Goal: Information Seeking & Learning: Learn about a topic

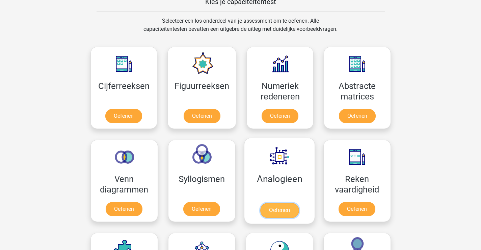
scroll to position [297, 0]
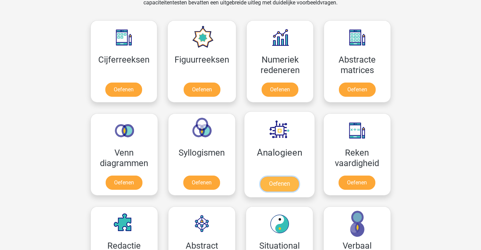
click at [269, 176] on link "Oefenen" at bounding box center [279, 183] width 39 height 15
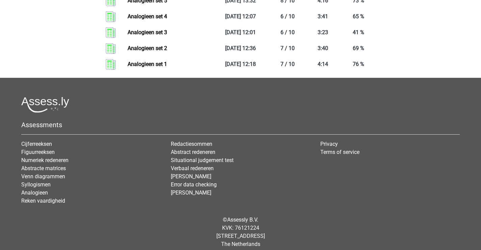
scroll to position [169, 0]
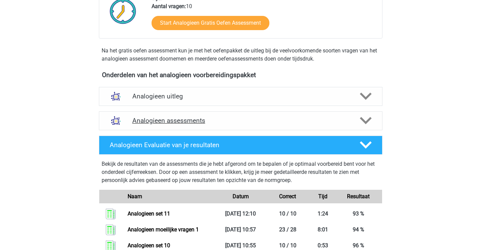
click at [278, 122] on h4 "Analogieen assessments" at bounding box center [240, 121] width 217 height 8
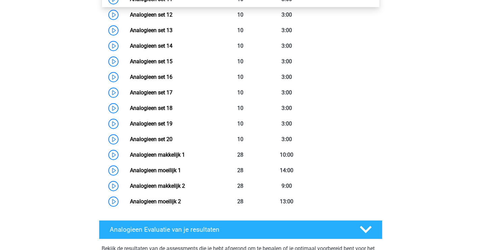
scroll to position [439, 0]
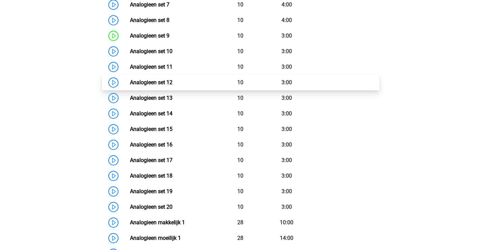
click at [163, 82] on link "Analogieen set 12" at bounding box center [151, 82] width 43 height 6
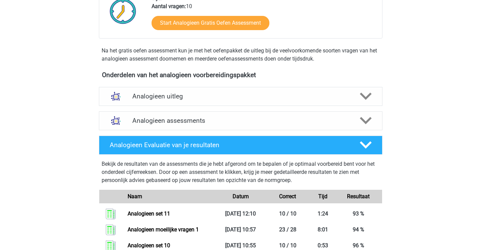
scroll to position [135, 0]
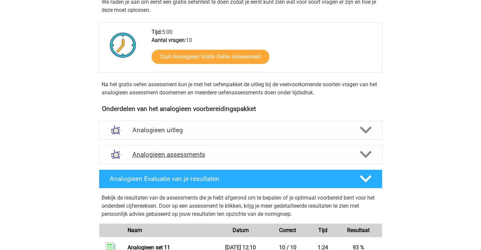
click at [248, 155] on h4 "Analogieen assessments" at bounding box center [240, 154] width 217 height 8
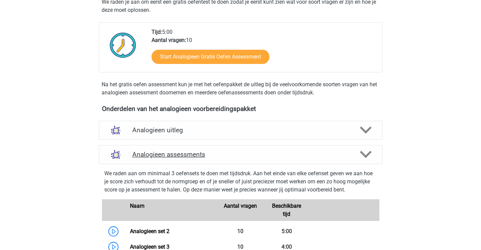
click at [251, 150] on h4 "Analogieen assessments" at bounding box center [240, 154] width 217 height 8
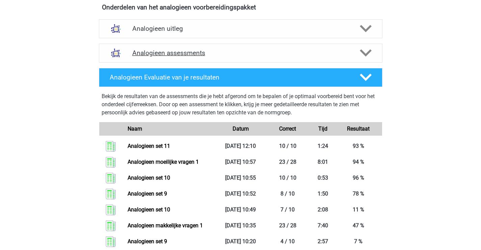
scroll to position [169, 0]
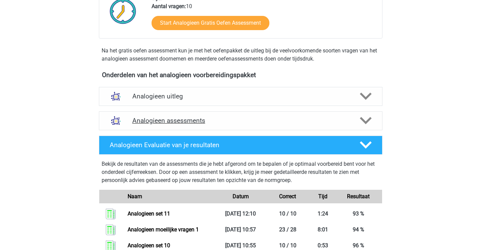
click at [224, 118] on h4 "Analogieen assessments" at bounding box center [240, 121] width 217 height 8
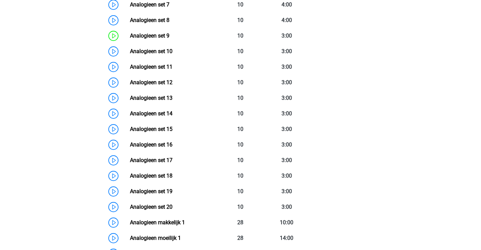
scroll to position [473, 0]
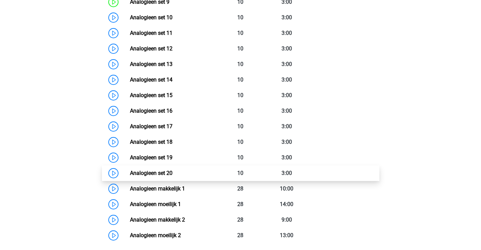
click at [168, 174] on link "Analogieen set 20" at bounding box center [151, 173] width 43 height 6
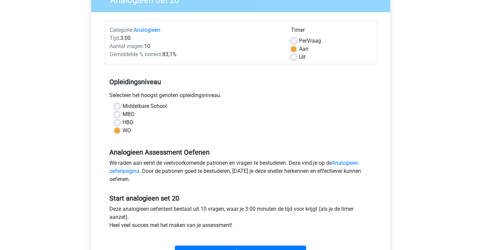
scroll to position [203, 0]
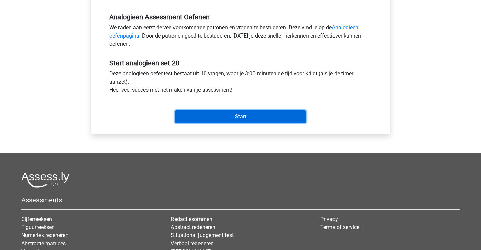
click at [246, 119] on input "Start" at bounding box center [240, 116] width 131 height 13
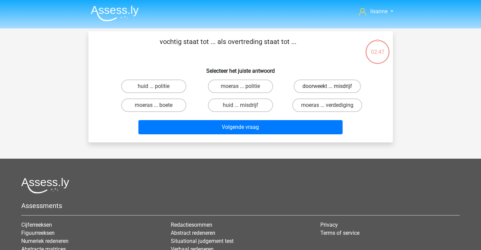
click at [324, 87] on label "doorweekt ... misdrijf" at bounding box center [327, 86] width 67 height 14
click at [328, 87] on input "doorweekt ... misdrijf" at bounding box center [330, 88] width 4 height 4
radio input "true"
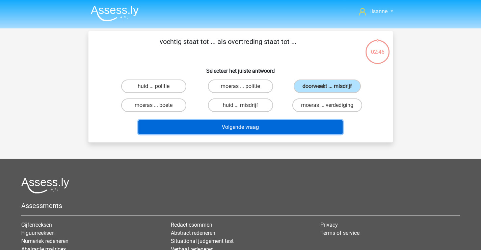
click at [270, 124] on button "Volgende vraag" at bounding box center [240, 127] width 204 height 14
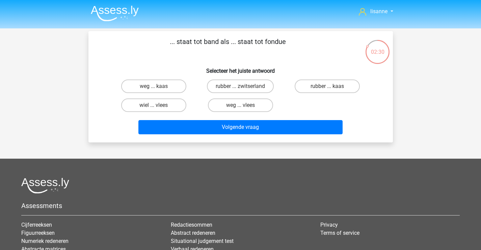
click at [328, 86] on input "rubber ... kaas" at bounding box center [330, 88] width 4 height 4
radio input "true"
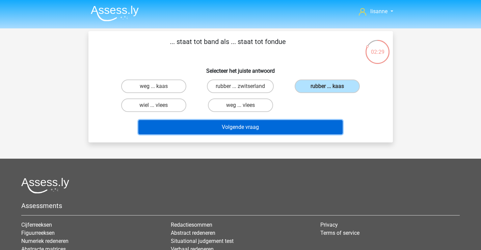
click at [287, 134] on button "Volgende vraag" at bounding box center [240, 127] width 204 height 14
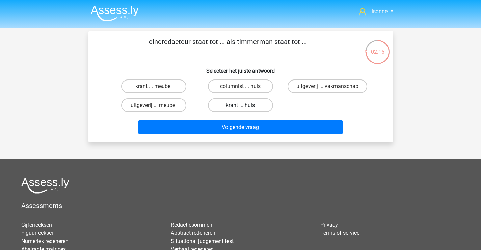
click at [262, 108] on label "krant ... huis" at bounding box center [240, 105] width 65 height 14
click at [245, 108] on input "krant ... huis" at bounding box center [243, 107] width 4 height 4
radio input "true"
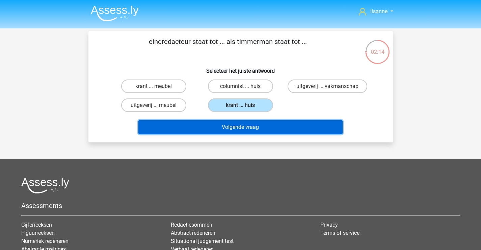
click at [263, 127] on button "Volgende vraag" at bounding box center [240, 127] width 204 height 14
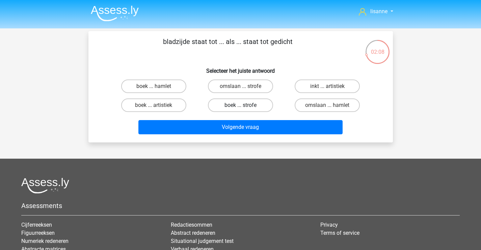
click at [233, 108] on label "boek ... strofe" at bounding box center [240, 105] width 65 height 14
click at [241, 108] on input "boek ... strofe" at bounding box center [243, 107] width 4 height 4
radio input "true"
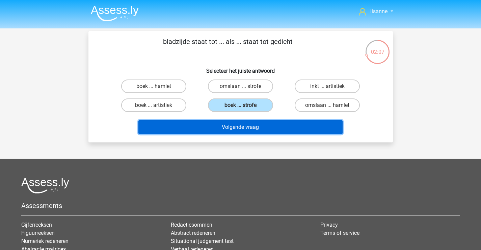
click at [253, 127] on button "Volgende vraag" at bounding box center [240, 127] width 204 height 14
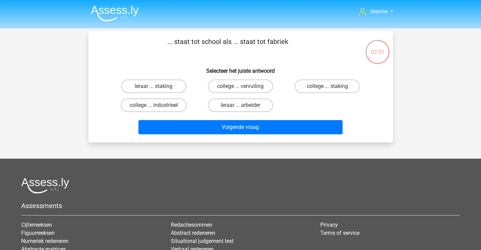
click at [242, 105] on input "leraar ... arbeider" at bounding box center [243, 107] width 4 height 4
radio input "true"
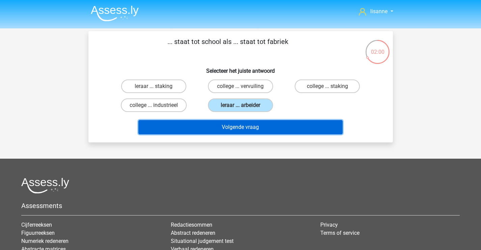
click at [243, 125] on button "Volgende vraag" at bounding box center [240, 127] width 204 height 14
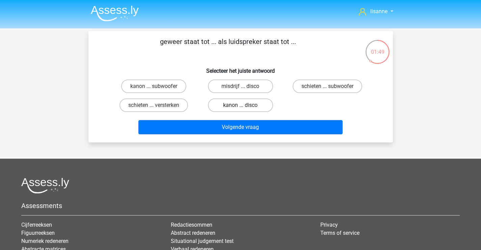
click at [248, 106] on label "kanon ... disco" at bounding box center [240, 105] width 65 height 14
click at [245, 106] on input "kanon ... disco" at bounding box center [243, 107] width 4 height 4
radio input "true"
click at [166, 83] on label "kanon ... subwoofer" at bounding box center [153, 86] width 65 height 14
click at [158, 86] on input "kanon ... subwoofer" at bounding box center [156, 88] width 4 height 4
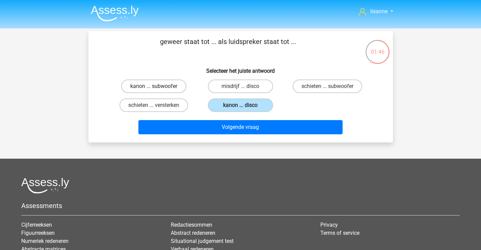
radio input "true"
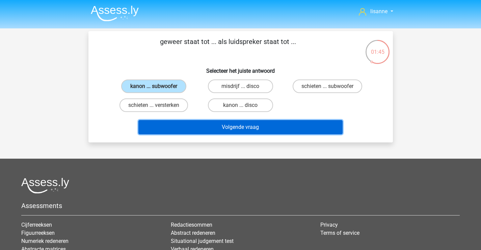
click at [227, 126] on button "Volgende vraag" at bounding box center [240, 127] width 204 height 14
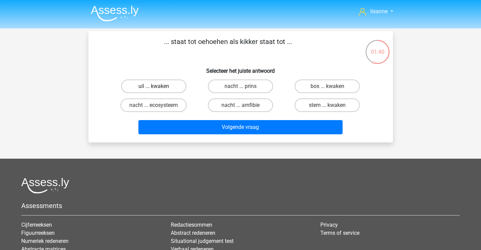
click at [177, 88] on label "uil ... kwaken" at bounding box center [153, 86] width 65 height 14
click at [158, 88] on input "uil ... kwaken" at bounding box center [156, 88] width 4 height 4
radio input "true"
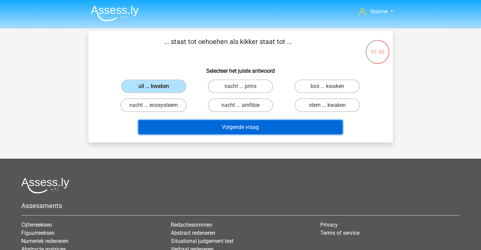
click at [208, 126] on button "Volgende vraag" at bounding box center [240, 127] width 204 height 14
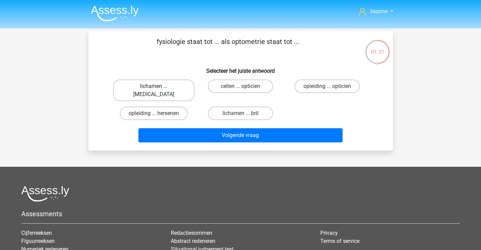
click at [181, 86] on label "lichamen ... [MEDICAL_DATA]" at bounding box center [153, 90] width 81 height 22
click at [158, 86] on input "lichamen ... [MEDICAL_DATA]" at bounding box center [156, 88] width 4 height 4
radio input "true"
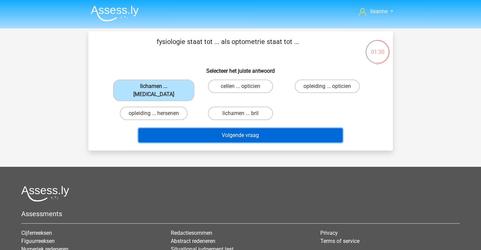
click at [257, 128] on button "Volgende vraag" at bounding box center [240, 135] width 204 height 14
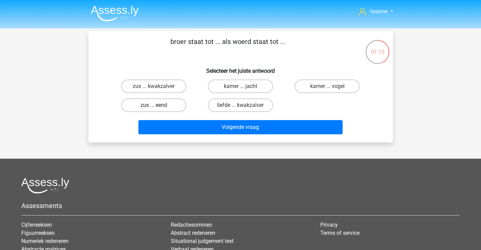
click at [175, 107] on label "zus ... eend" at bounding box center [153, 105] width 65 height 14
click at [158, 107] on input "zus ... eend" at bounding box center [156, 107] width 4 height 4
radio input "true"
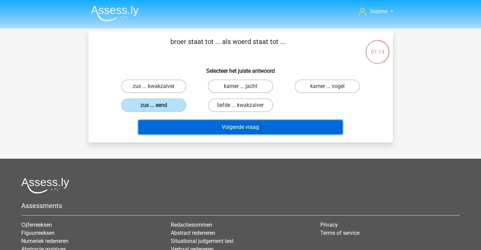
click at [207, 123] on button "Volgende vraag" at bounding box center [240, 127] width 204 height 14
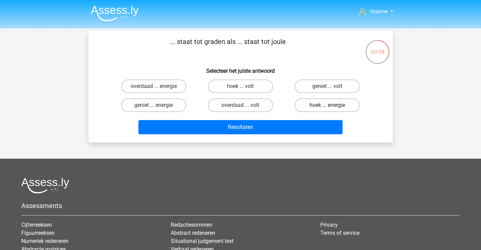
click at [318, 108] on label "hoek ... energie" at bounding box center [327, 105] width 65 height 14
click at [328, 108] on input "hoek ... energie" at bounding box center [330, 107] width 4 height 4
radio input "true"
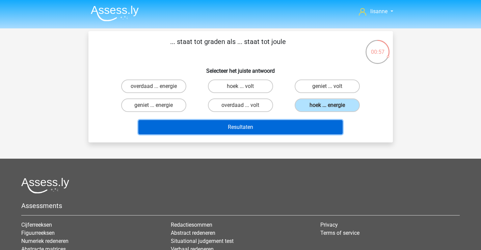
click at [290, 124] on button "Resultaten" at bounding box center [240, 127] width 204 height 14
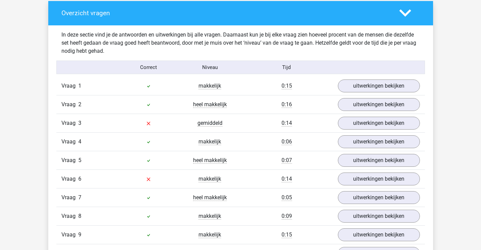
scroll to position [405, 0]
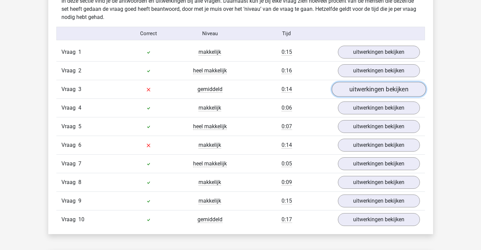
click at [373, 88] on link "uitwerkingen bekijken" at bounding box center [379, 89] width 94 height 15
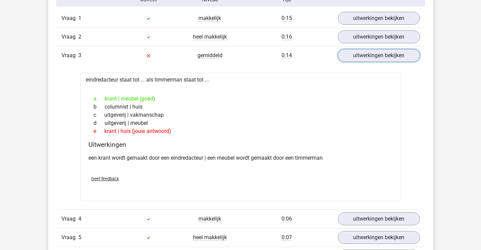
scroll to position [540, 0]
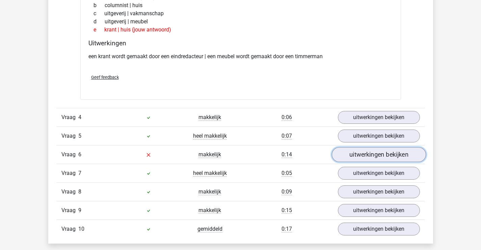
click at [350, 156] on link "uitwerkingen bekijken" at bounding box center [379, 154] width 94 height 15
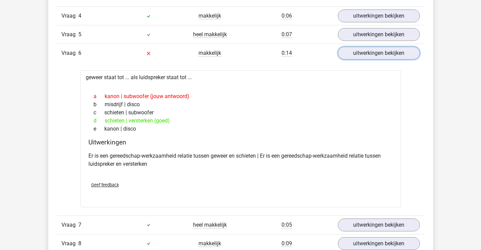
scroll to position [608, 0]
